Goal: Book appointment/travel/reservation

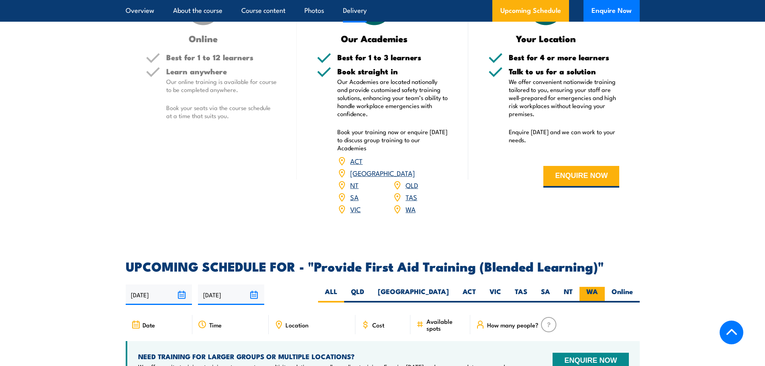
click at [592, 298] on label "WA" at bounding box center [591, 295] width 25 height 16
click at [598, 292] on input "WA" at bounding box center [600, 289] width 5 height 5
radio input "true"
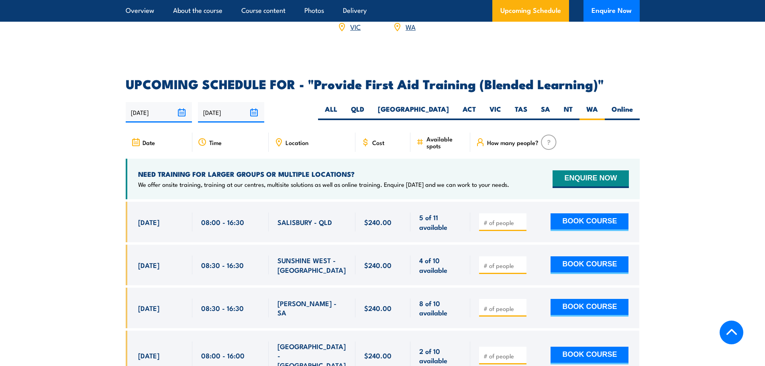
scroll to position [1526, 0]
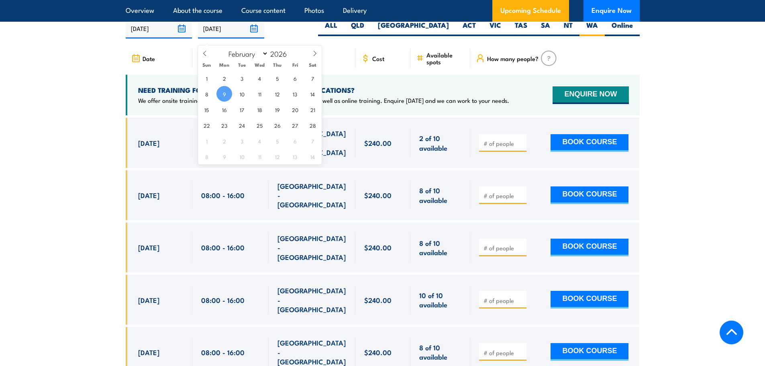
click at [232, 37] on input "[DATE]" at bounding box center [231, 28] width 66 height 20
click at [254, 53] on select "January February March April May June July August September October November De…" at bounding box center [246, 53] width 44 height 10
select select "7"
click at [225, 48] on select "January February March April May June July August September October November De…" at bounding box center [246, 53] width 44 height 10
click at [266, 51] on select "January February March April May June July August September October November De…" at bounding box center [246, 53] width 44 height 10
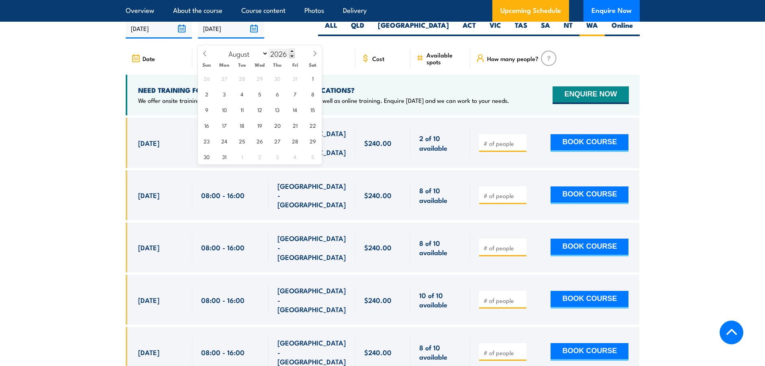
click at [280, 52] on input "2026" at bounding box center [281, 54] width 26 height 10
click at [291, 50] on span at bounding box center [292, 51] width 6 height 5
click at [291, 57] on span at bounding box center [292, 55] width 6 height 5
type input "2025"
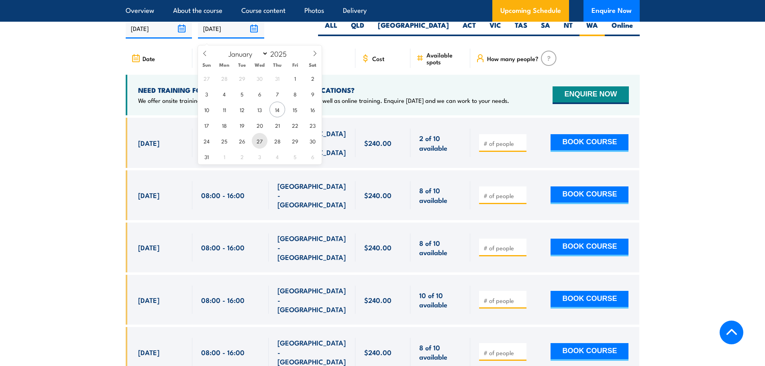
click at [258, 142] on span "27" at bounding box center [260, 141] width 16 height 16
type input "[DATE]"
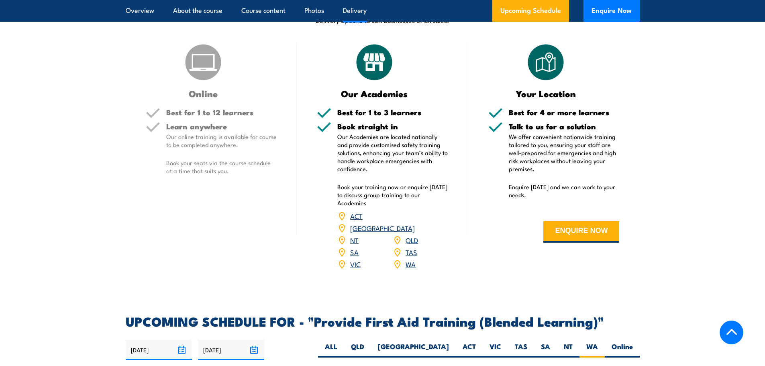
scroll to position [1551, 0]
